Goal: Use online tool/utility: Utilize a website feature to perform a specific function

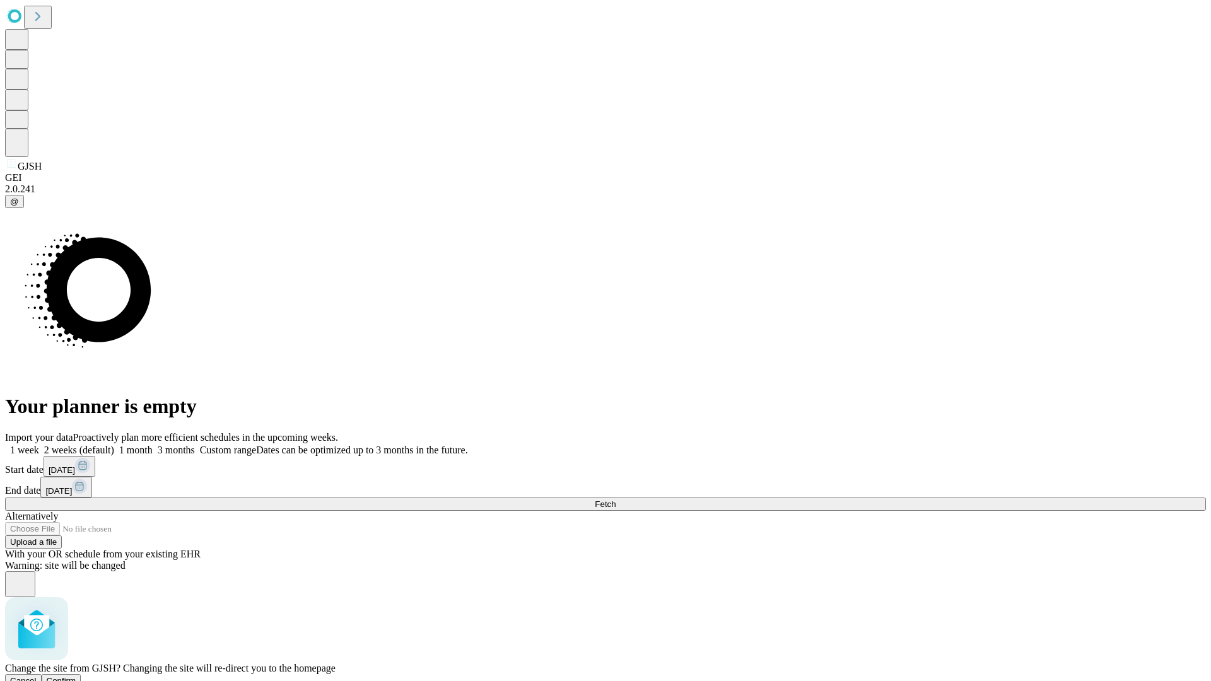
click at [76, 676] on span "Confirm" at bounding box center [62, 680] width 30 height 9
click at [114, 445] on label "2 weeks (default)" at bounding box center [76, 450] width 75 height 11
click at [616, 500] on span "Fetch" at bounding box center [605, 504] width 21 height 9
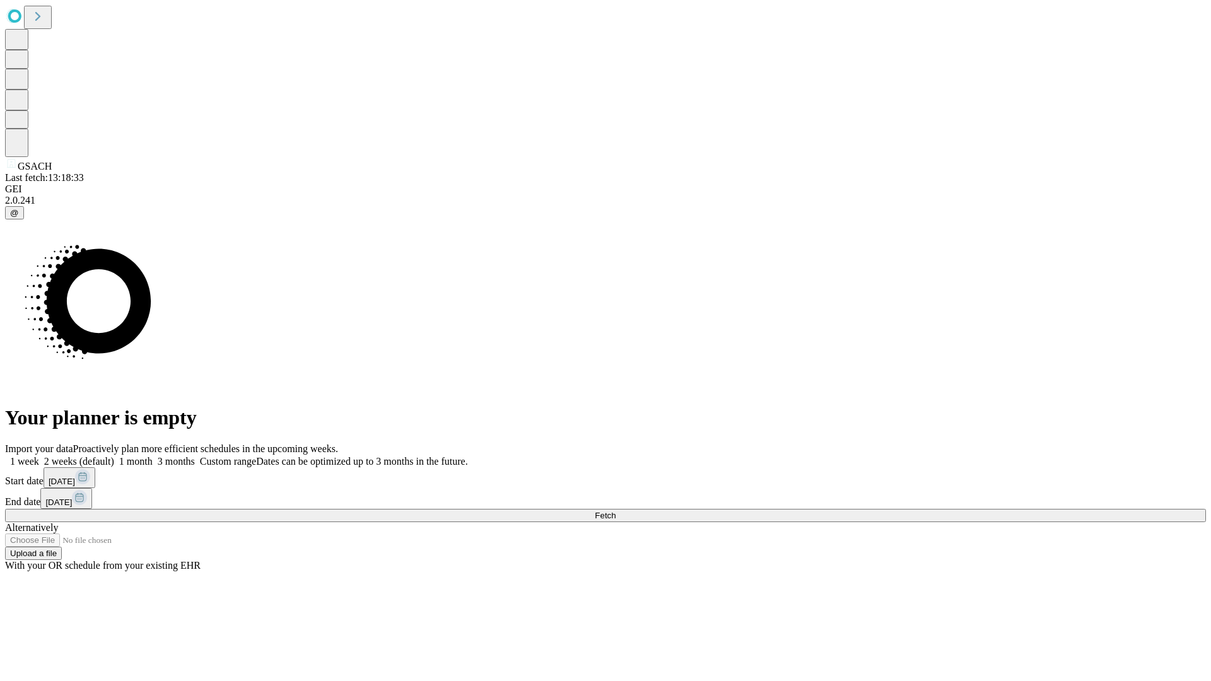
click at [114, 456] on label "2 weeks (default)" at bounding box center [76, 461] width 75 height 11
click at [616, 511] on span "Fetch" at bounding box center [605, 515] width 21 height 9
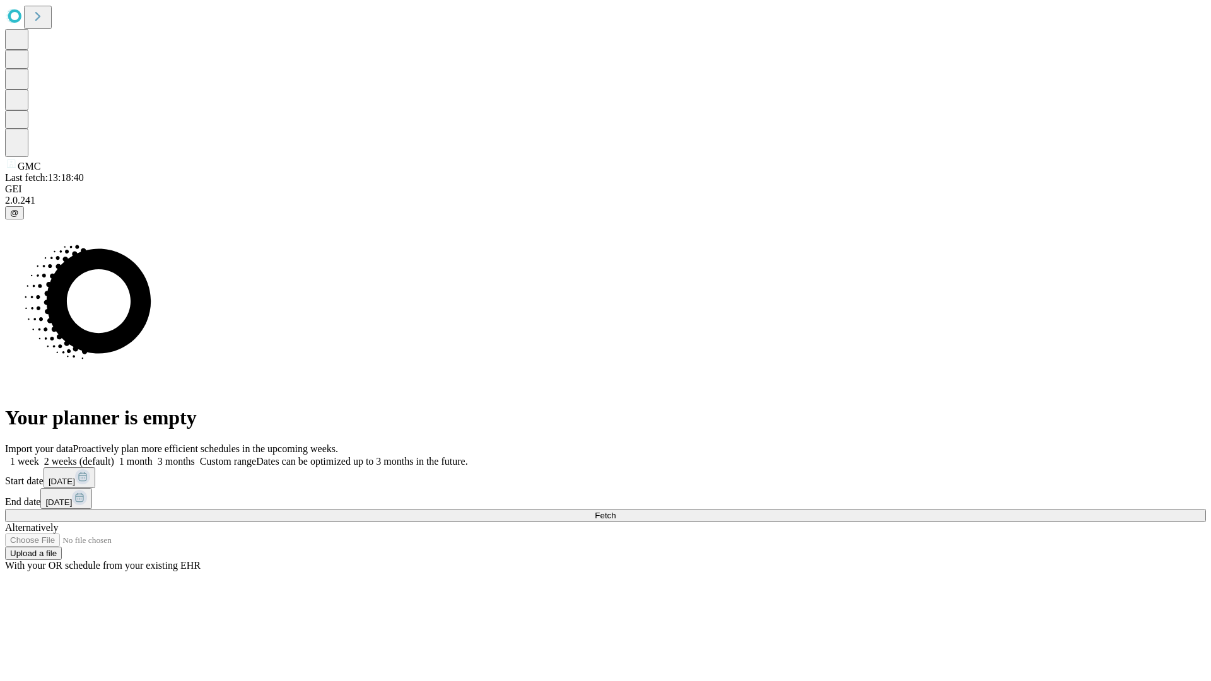
click at [114, 456] on label "2 weeks (default)" at bounding box center [76, 461] width 75 height 11
click at [616, 511] on span "Fetch" at bounding box center [605, 515] width 21 height 9
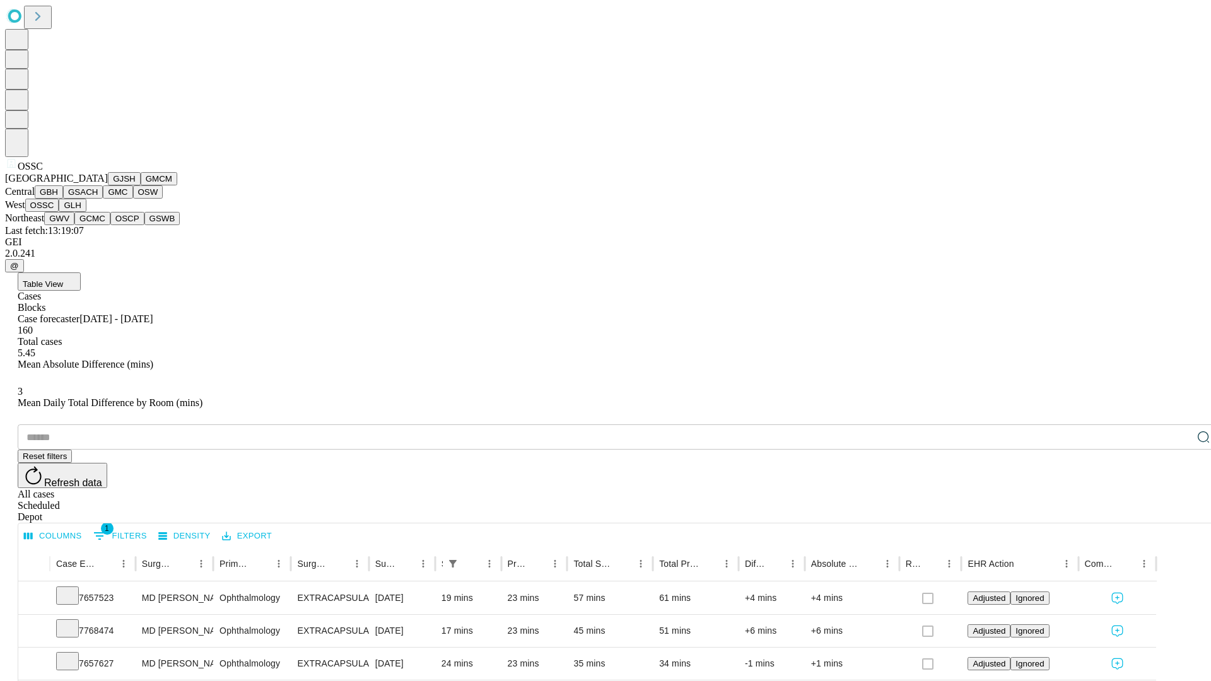
click at [86, 212] on button "GLH" at bounding box center [72, 205] width 27 height 13
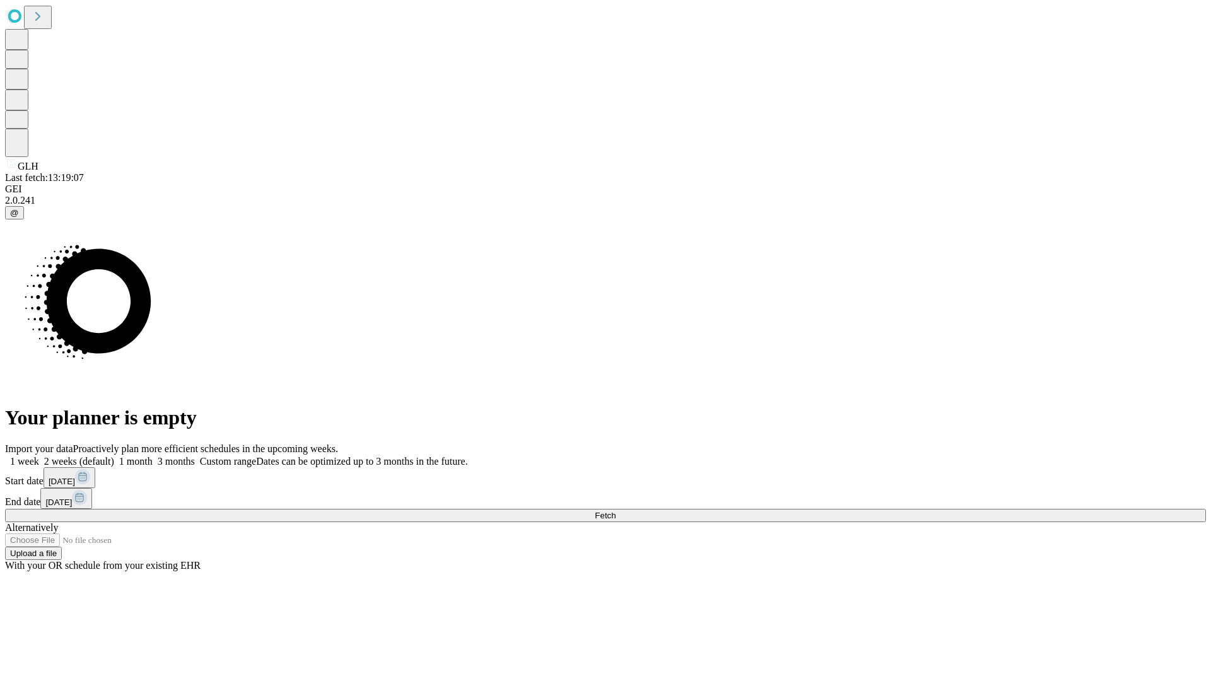
click at [114, 456] on label "2 weeks (default)" at bounding box center [76, 461] width 75 height 11
click at [616, 511] on span "Fetch" at bounding box center [605, 515] width 21 height 9
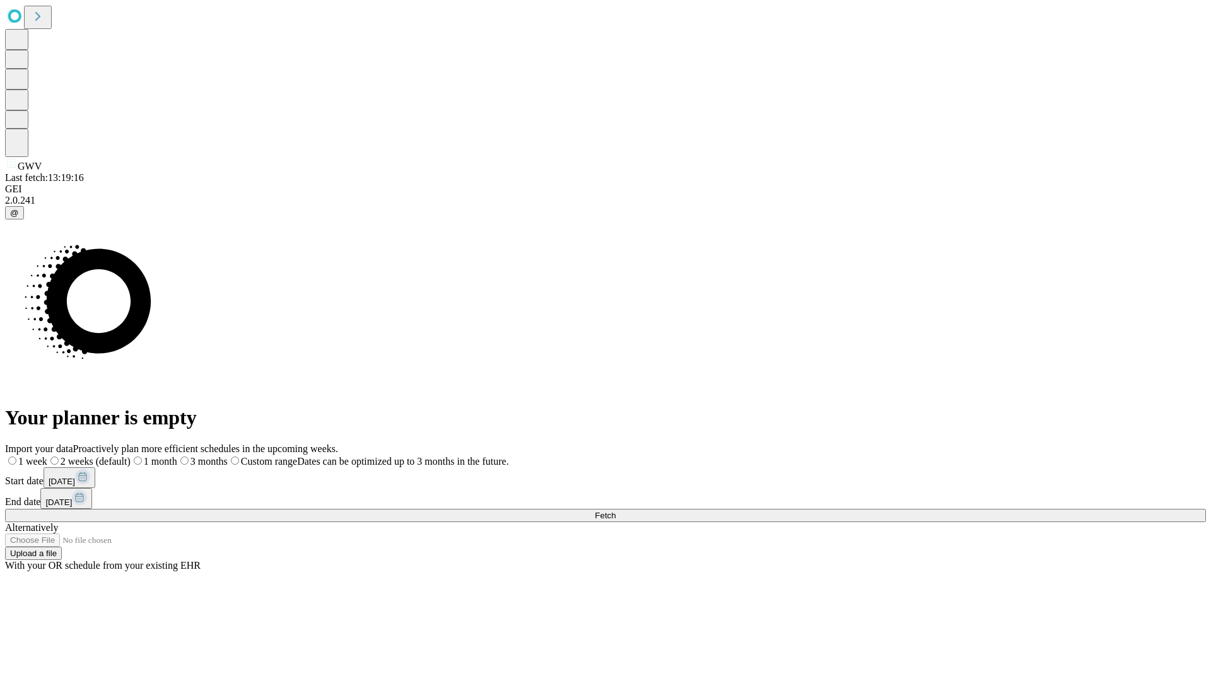
click at [131, 456] on label "2 weeks (default)" at bounding box center [88, 461] width 83 height 11
click at [616, 511] on span "Fetch" at bounding box center [605, 515] width 21 height 9
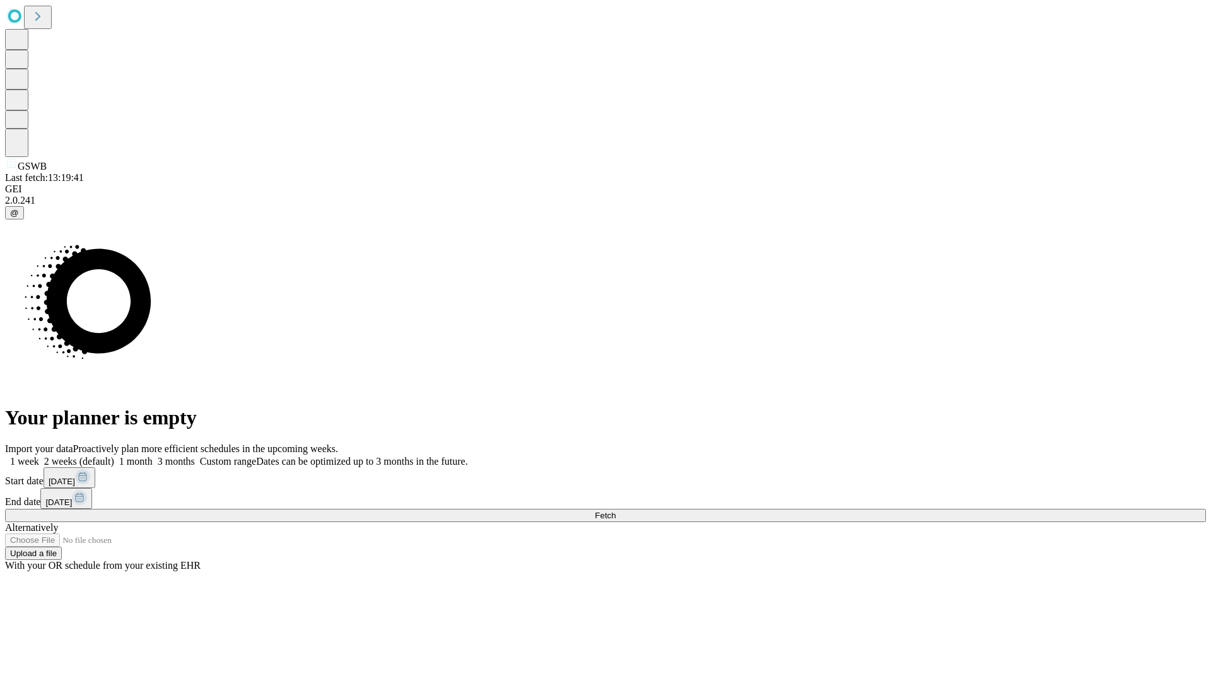
click at [114, 456] on label "2 weeks (default)" at bounding box center [76, 461] width 75 height 11
click at [616, 511] on span "Fetch" at bounding box center [605, 515] width 21 height 9
